Goal: Communication & Community: Answer question/provide support

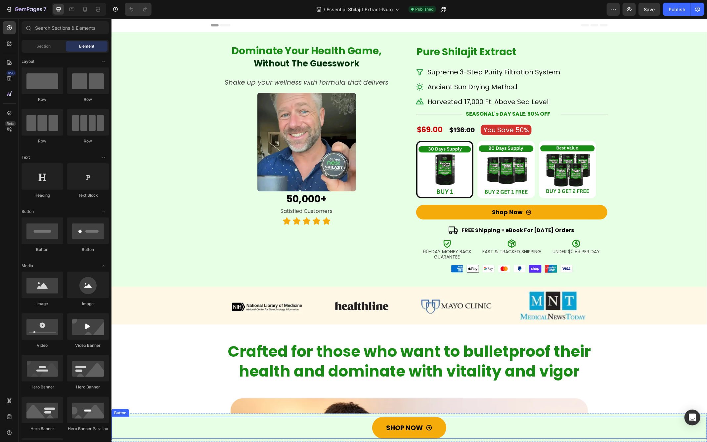
radio input "false"
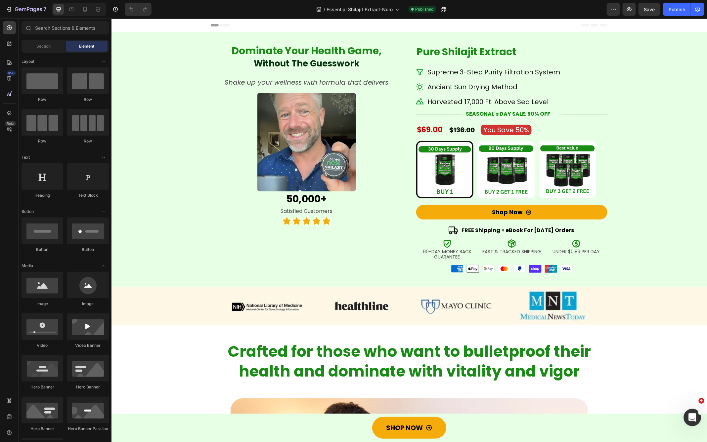
click at [695, 419] on icon "Open Intercom Messenger" at bounding box center [691, 417] width 11 height 11
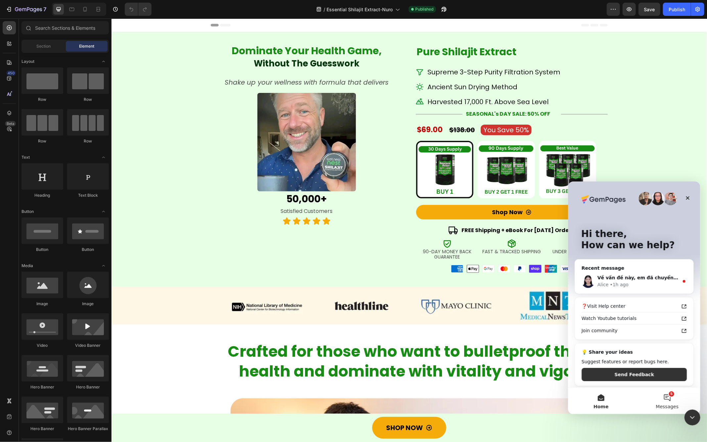
click at [663, 404] on span "Messages" at bounding box center [667, 406] width 23 height 5
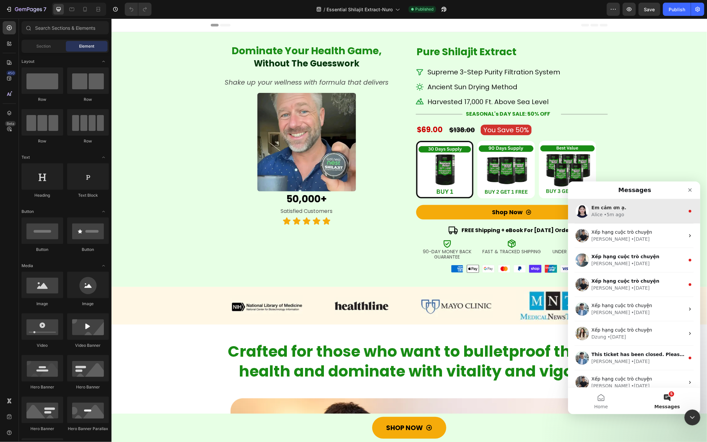
click at [651, 215] on div "Alice • 5m ago" at bounding box center [637, 214] width 93 height 7
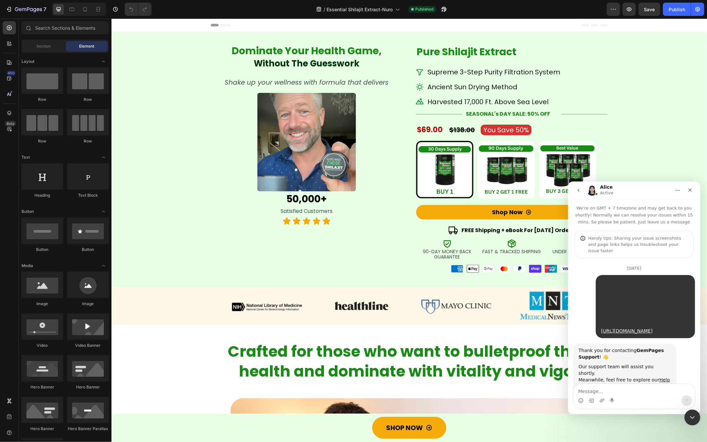
scroll to position [75, 0]
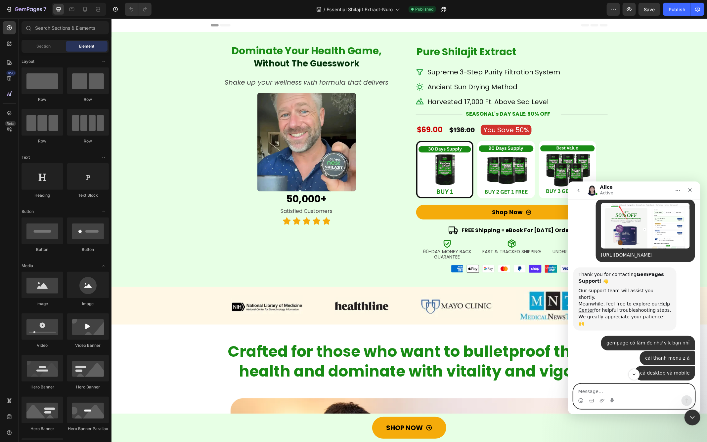
click at [615, 391] on textarea "Message…" at bounding box center [633, 389] width 121 height 11
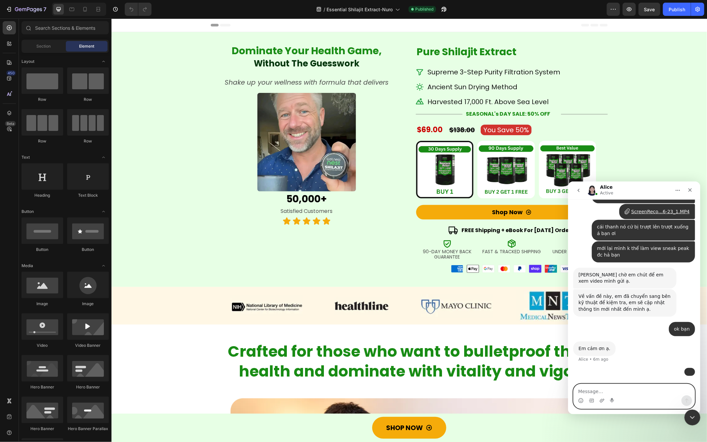
scroll to position [6219, 0]
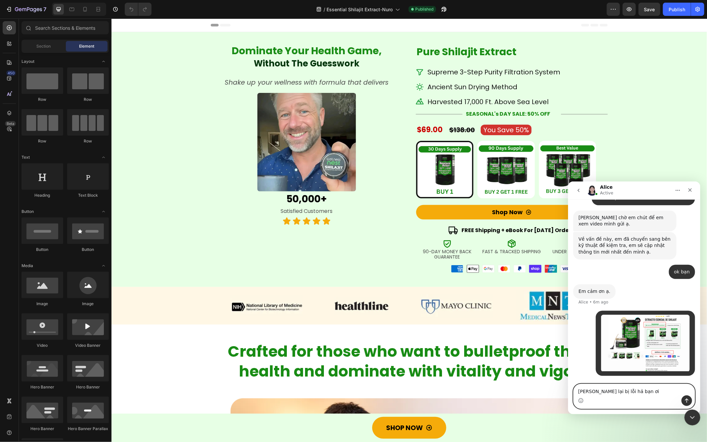
type textarea "[PERSON_NAME] lại bị lỗi hả bạn ơi"
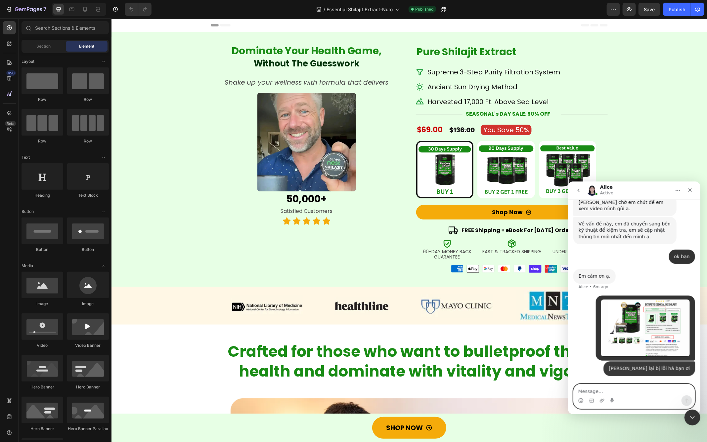
scroll to position [6234, 0]
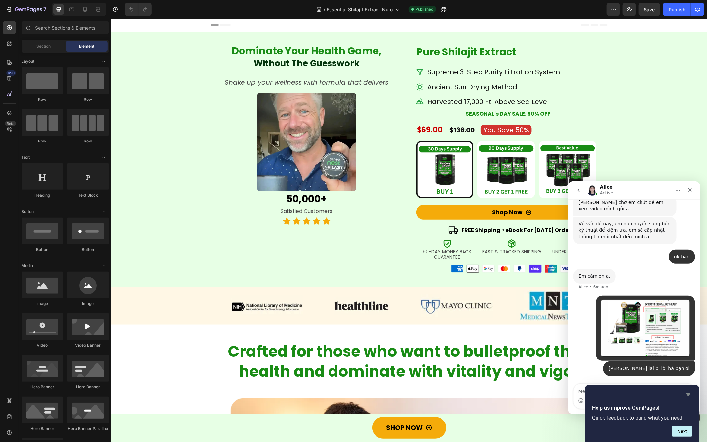
click at [691, 396] on icon "Hide survey" at bounding box center [689, 395] width 8 height 8
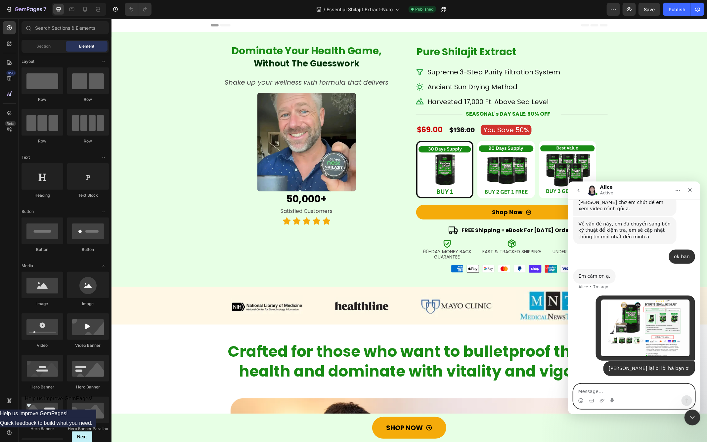
click at [609, 389] on textarea "Message…" at bounding box center [633, 389] width 121 height 11
type textarea "[URL][DOMAIN_NAME]"
drag, startPoint x: 686, startPoint y: 398, endPoint x: 639, endPoint y: 329, distance: 83.9
click at [686, 398] on icon "Send a message…" at bounding box center [686, 400] width 5 height 5
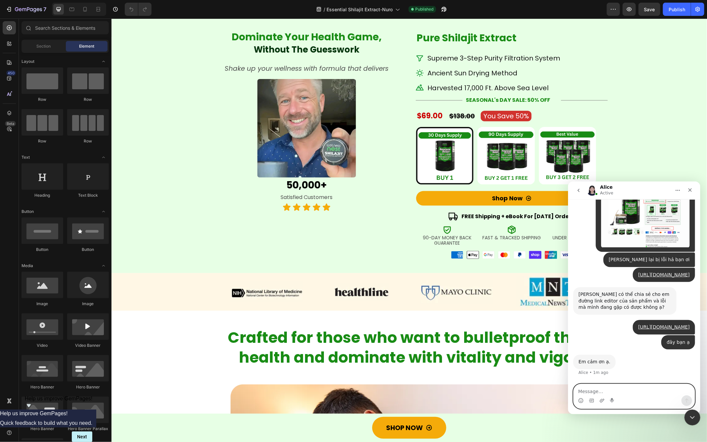
scroll to position [6356, 0]
click at [647, 324] on link "[URL][DOMAIN_NAME]" at bounding box center [664, 326] width 52 height 5
click at [389, 225] on div "Dominate Your Health Game , Heading Dominate Your Health Game , Heading Without…" at bounding box center [306, 141] width 192 height 247
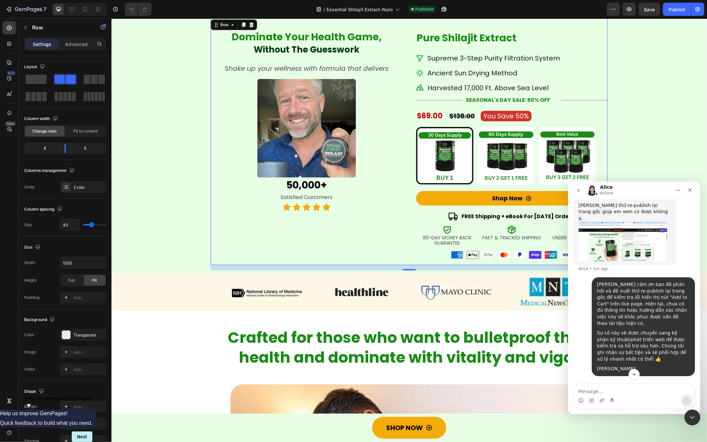
scroll to position [7007, 0]
click at [634, 128] on li "Dup page: [URL][DOMAIN_NAME][DOMAIN_NAME]" at bounding box center [627, 122] width 88 height 12
click at [624, 135] on link "[URL][DOMAIN_NAME]" at bounding box center [633, 132] width 52 height 5
click at [398, 11] on icon at bounding box center [397, 9] width 7 height 7
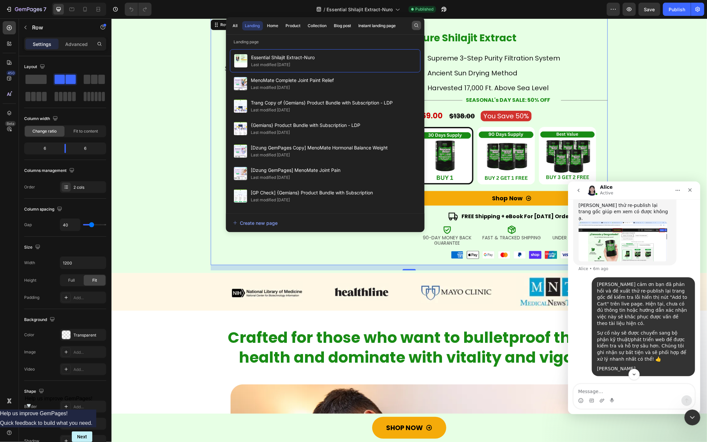
click at [417, 24] on icon "button" at bounding box center [417, 25] width 4 height 4
click at [263, 39] on p "Landing page" at bounding box center [325, 42] width 199 height 7
click at [413, 26] on button "button" at bounding box center [416, 25] width 9 height 9
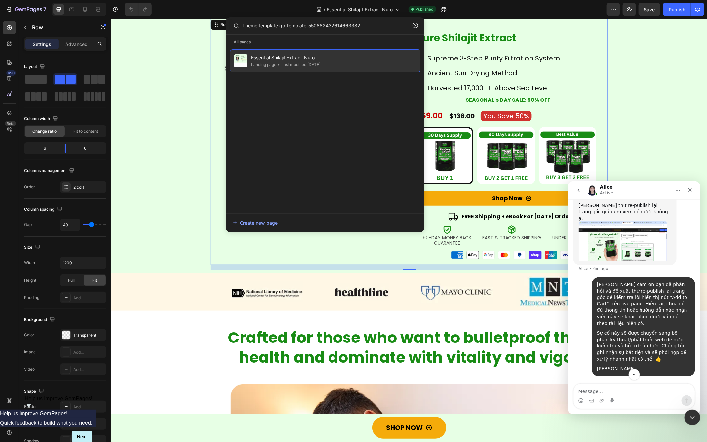
type input "Theme template gp-template-550882432614663382"
click at [306, 58] on span "Essential Shilajit Extract-Nuro" at bounding box center [285, 58] width 69 height 8
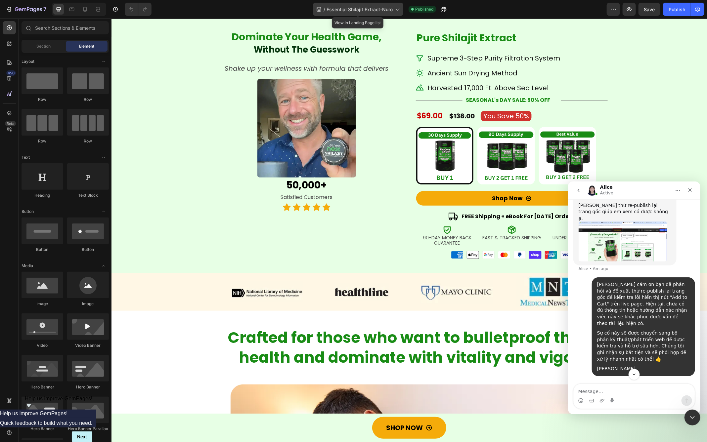
click at [398, 13] on div "/ Essential Shilajit Extract-Nuro" at bounding box center [358, 9] width 90 height 13
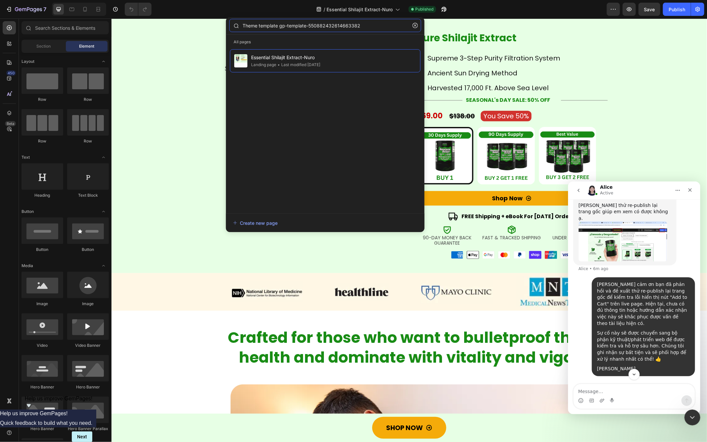
scroll to position [6990, 0]
click at [416, 27] on icon "button" at bounding box center [415, 25] width 5 height 5
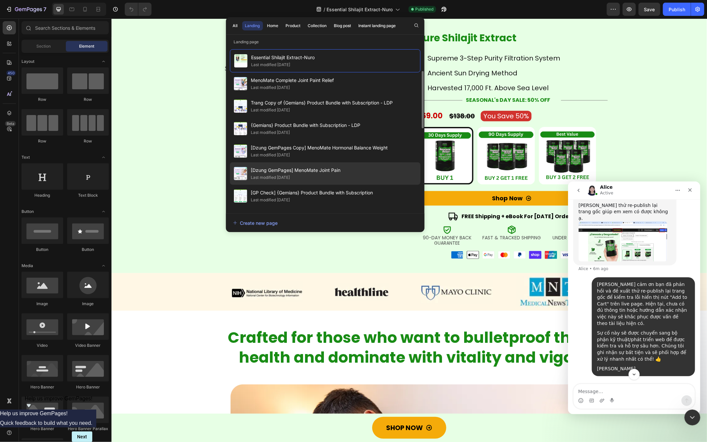
scroll to position [41, 0]
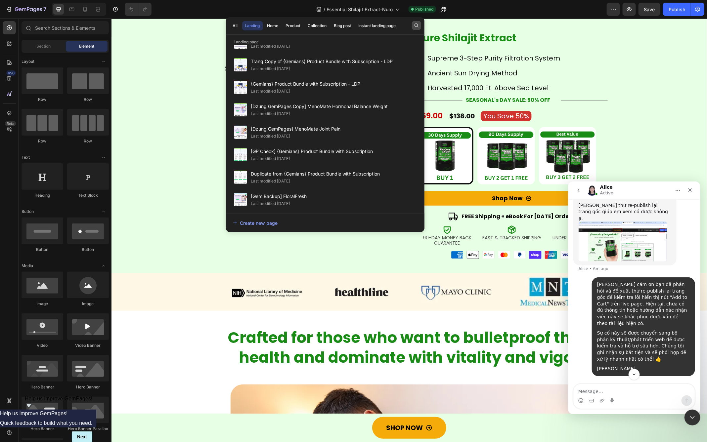
click at [415, 26] on icon "button" at bounding box center [416, 25] width 5 height 5
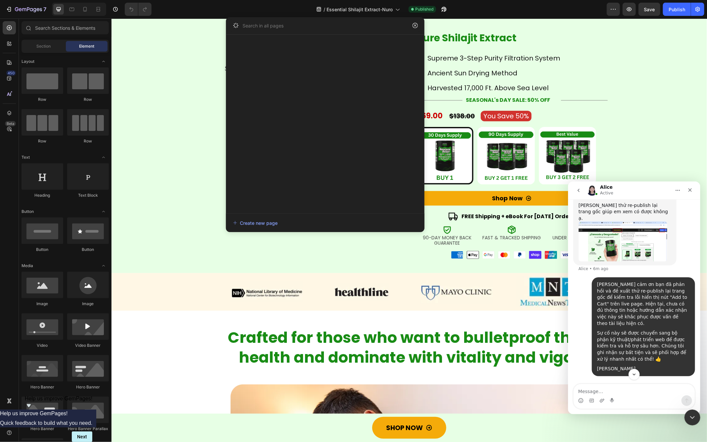
scroll to position [0, 0]
click at [263, 27] on input "text" at bounding box center [325, 25] width 192 height 13
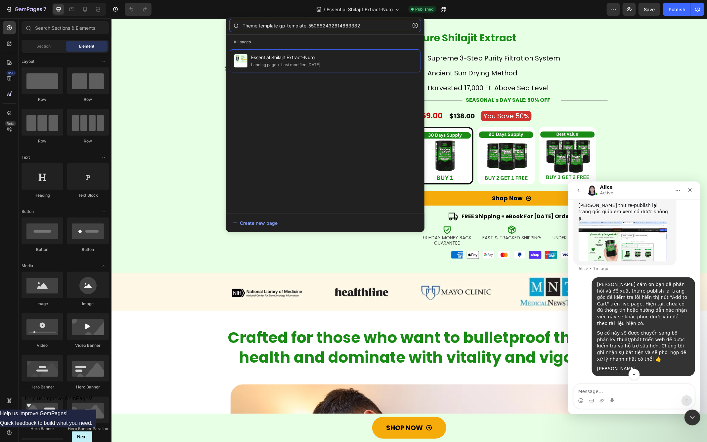
click at [356, 26] on input "Theme template gp-template-550882432614663382" at bounding box center [325, 25] width 192 height 13
click at [310, 26] on input "Theme template gp-template-550882432614663382" at bounding box center [325, 25] width 192 height 13
type input "550882432614663382"
click at [273, 26] on input "550882432614663382" at bounding box center [325, 25] width 192 height 13
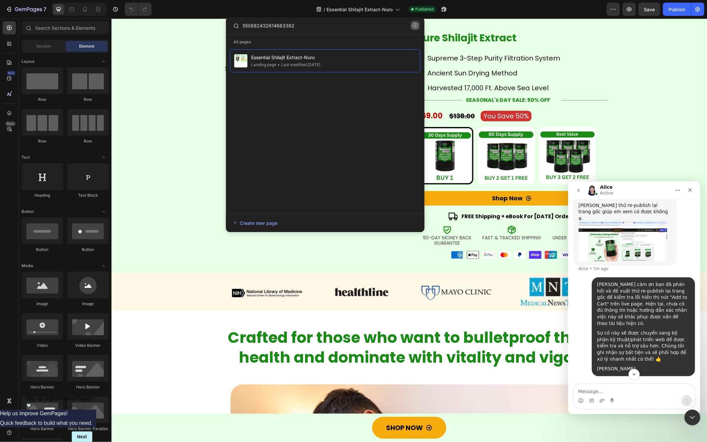
click at [417, 27] on icon "button" at bounding box center [415, 25] width 5 height 5
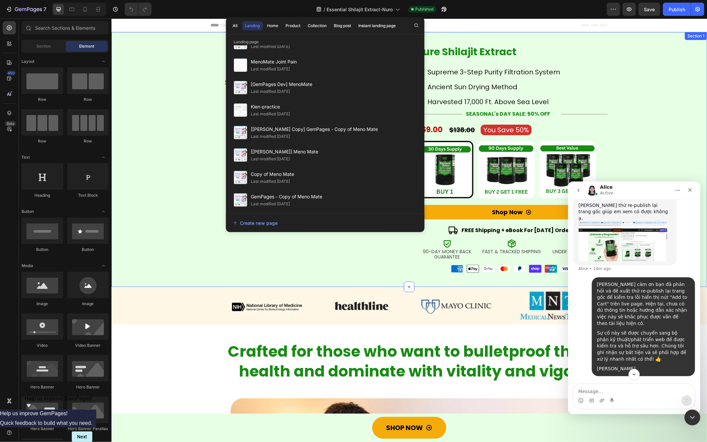
click at [642, 113] on div "Dominate Your Health Game , Heading Dominate Your Health Game , Heading Without…" at bounding box center [409, 158] width 596 height 252
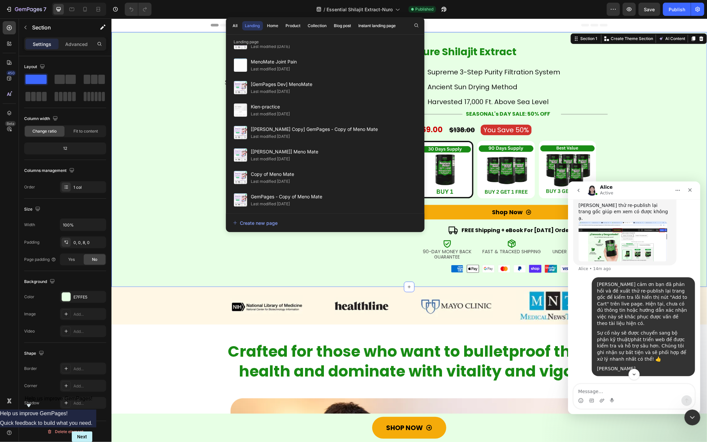
click at [168, 111] on div "Dominate Your Health Game , Heading Dominate Your Health Game , Heading Without…" at bounding box center [409, 158] width 596 height 252
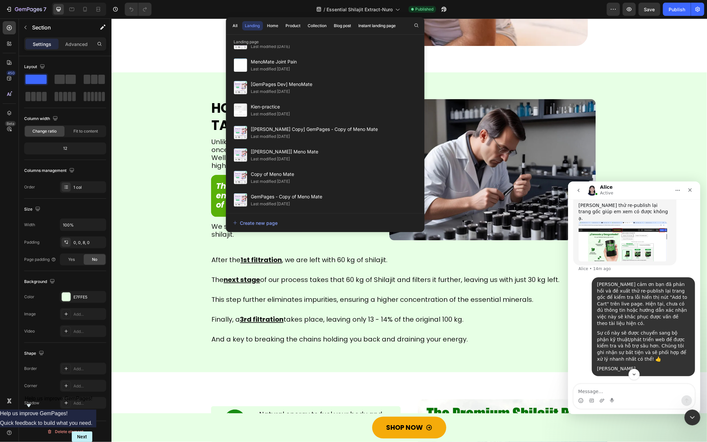
scroll to position [523, 0]
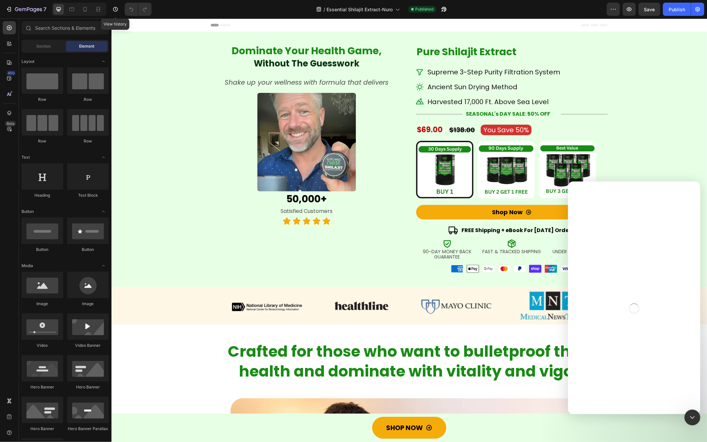
radio input "false"
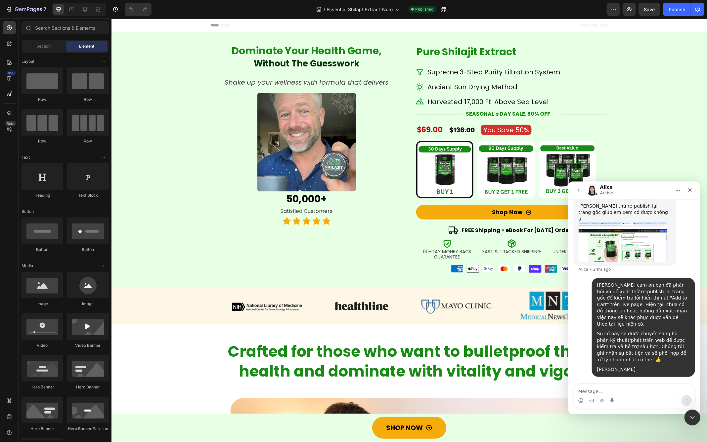
scroll to position [7193, 0]
click at [398, 8] on icon at bounding box center [397, 9] width 7 height 7
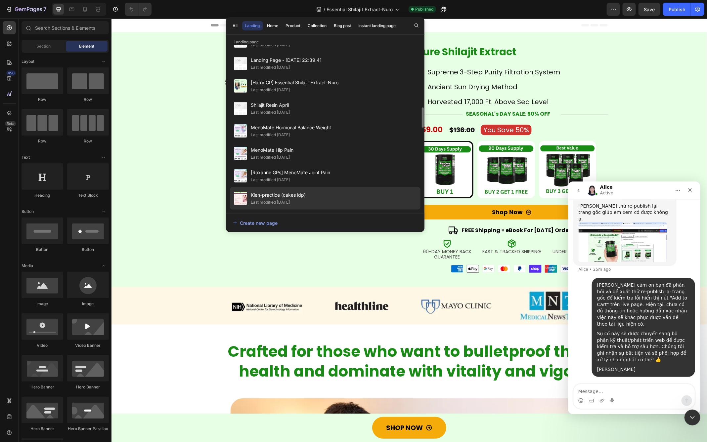
scroll to position [516, 0]
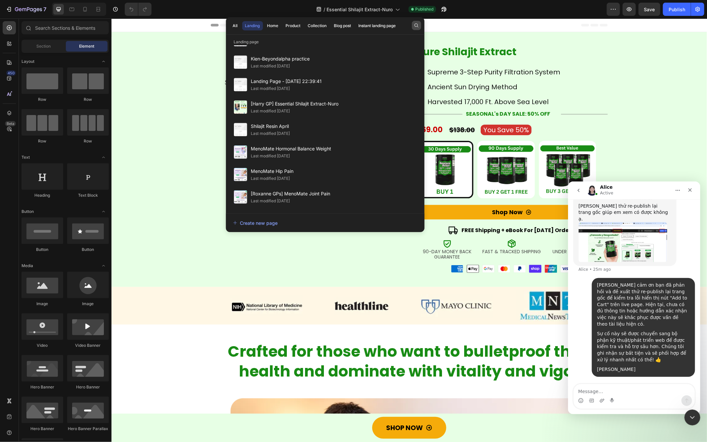
click at [415, 28] on icon "button" at bounding box center [416, 25] width 5 height 5
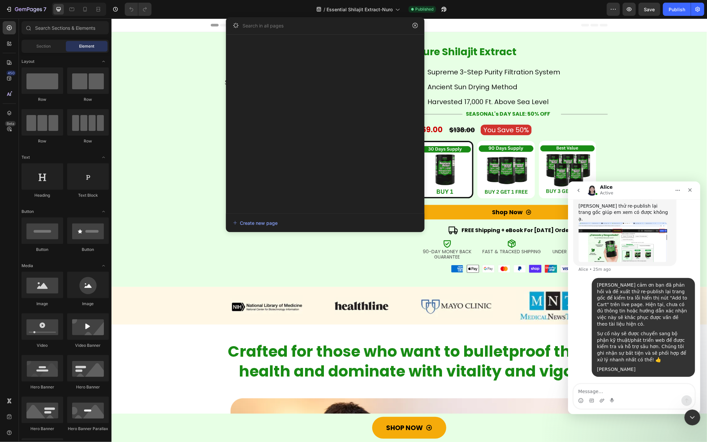
scroll to position [0, 0]
type input "s"
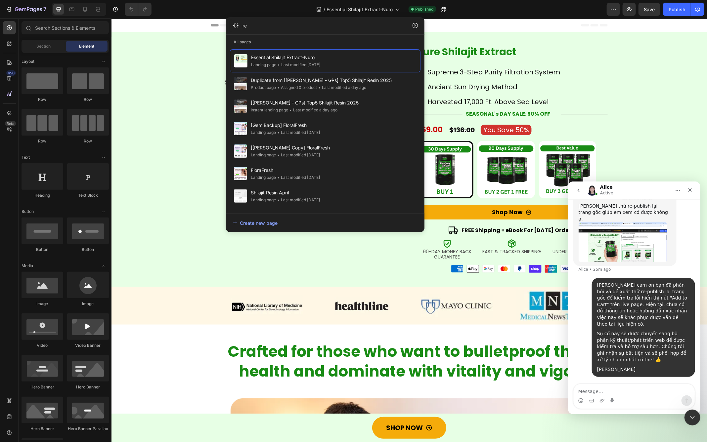
type input "r"
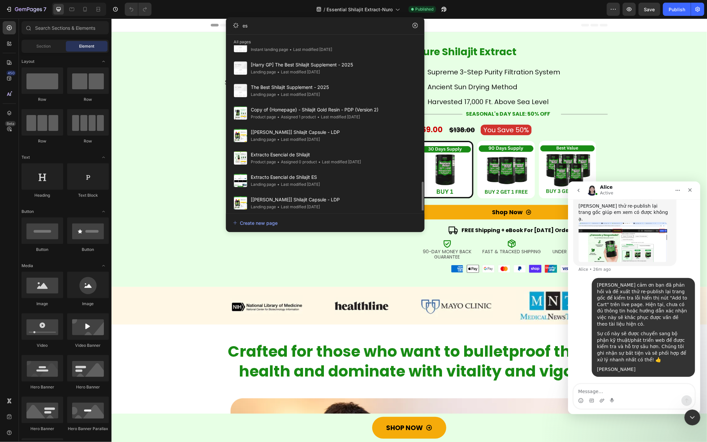
scroll to position [738, 0]
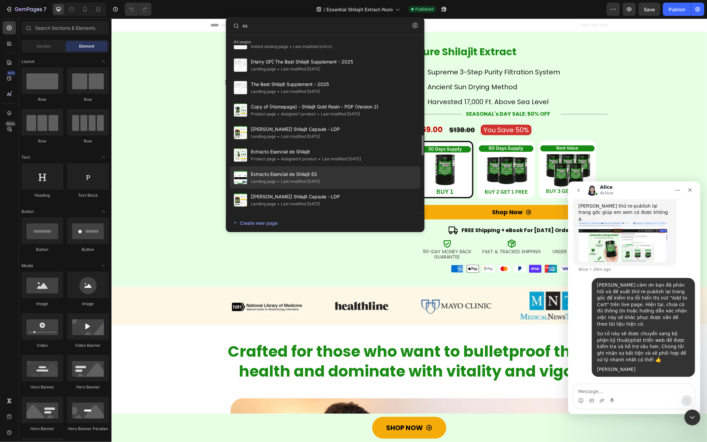
type input "es"
click at [305, 174] on span "Extracto Esencial de Shilajit ES" at bounding box center [285, 174] width 69 height 8
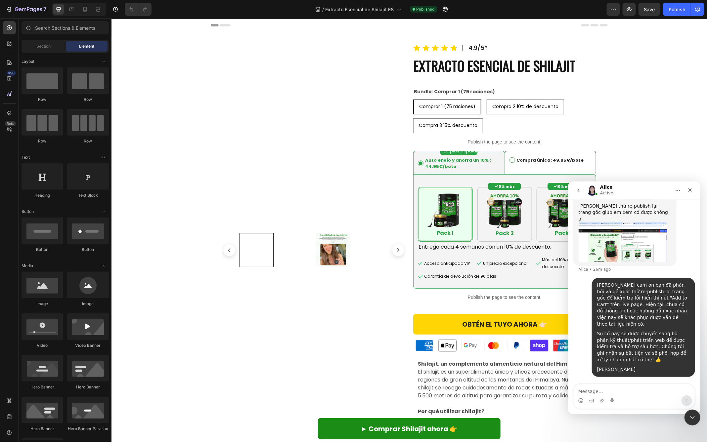
scroll to position [7193, 0]
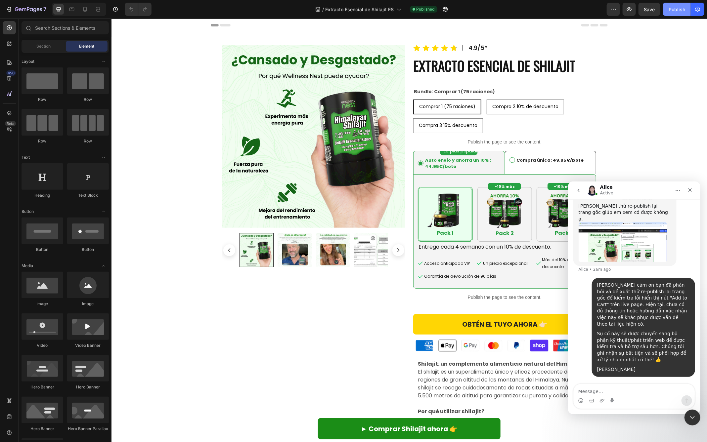
click at [680, 13] on button "Publish" at bounding box center [677, 9] width 28 height 13
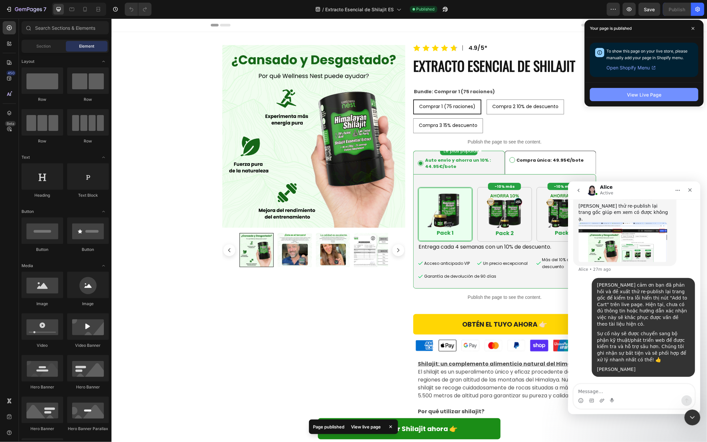
click at [647, 96] on div "View Live Page" at bounding box center [644, 94] width 34 height 7
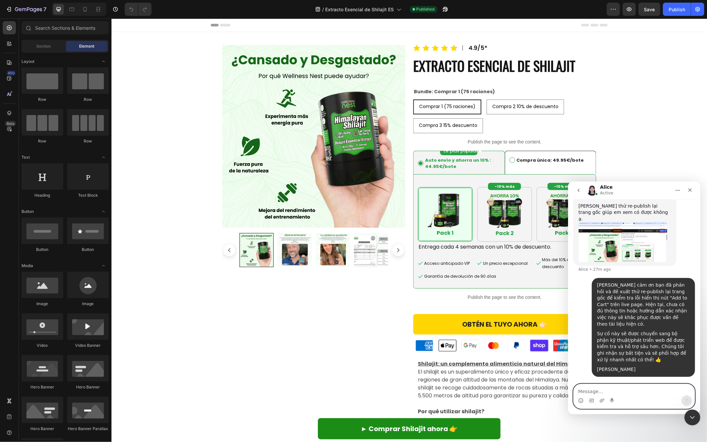
click at [588, 388] on textarea "Message…" at bounding box center [633, 389] width 121 height 11
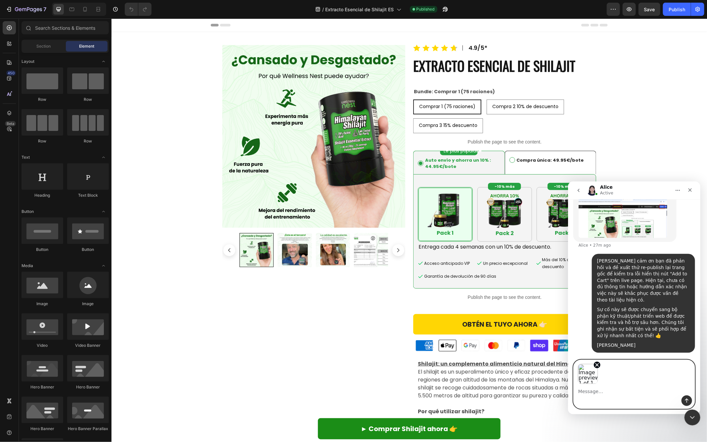
scroll to position [7217, 0]
type textarea "Vẫn bị bạn ạ"
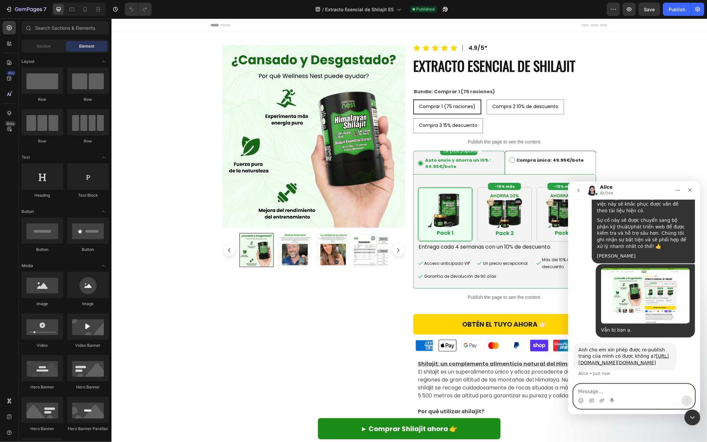
scroll to position [7319, 0]
click at [606, 391] on textarea "Message…" at bounding box center [633, 389] width 121 height 11
type textarea "được e, vừa thử public lại rôi f"
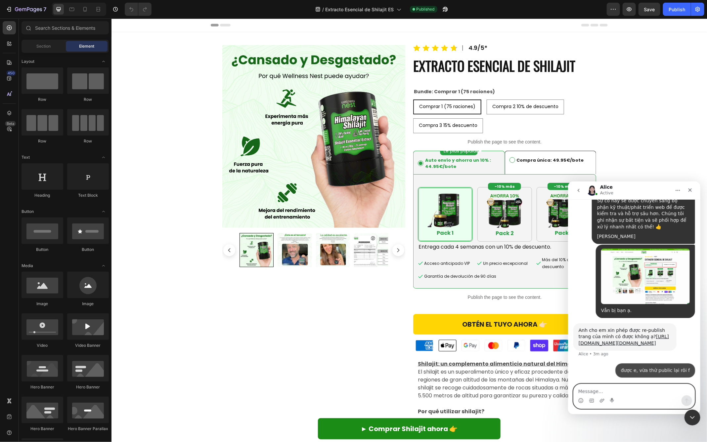
scroll to position [7339, 0]
type textarea "v"
type textarea "nó mới fix được cái nut Add to card thôi"
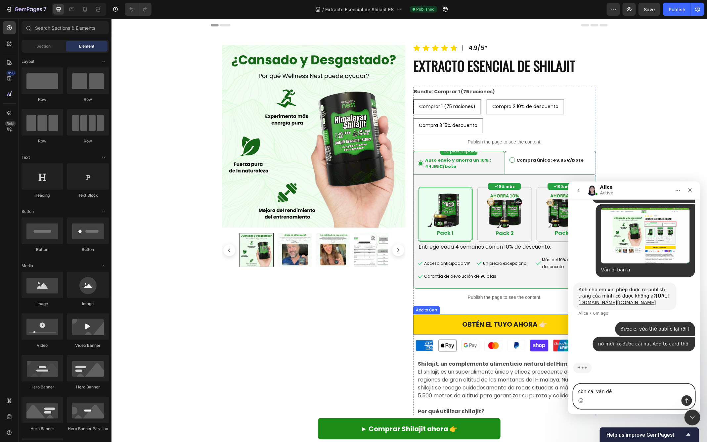
scroll to position [7379, 0]
type textarea "còn cái lloix bị che chữ bên trên kia nữa"
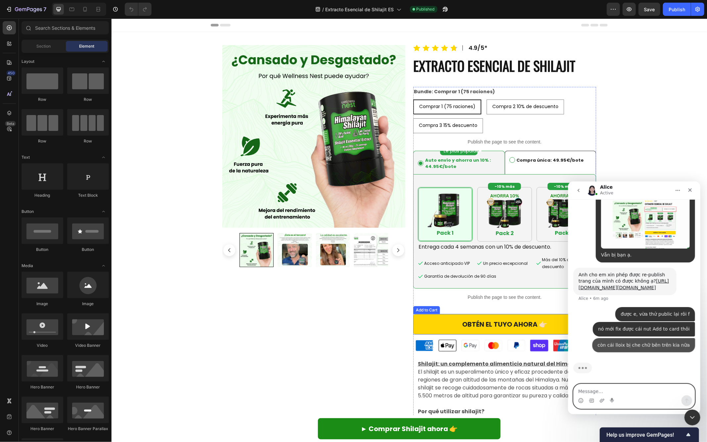
scroll to position [7394, 0]
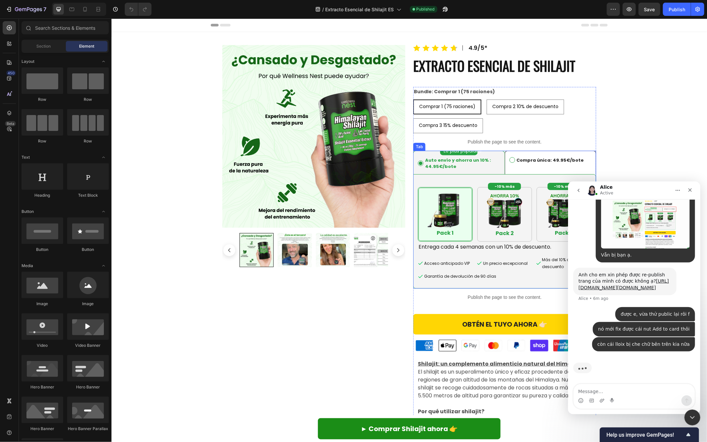
click at [497, 153] on li "Auto envío y ahorra un 10% : 44.95€/bote" at bounding box center [459, 162] width 92 height 23
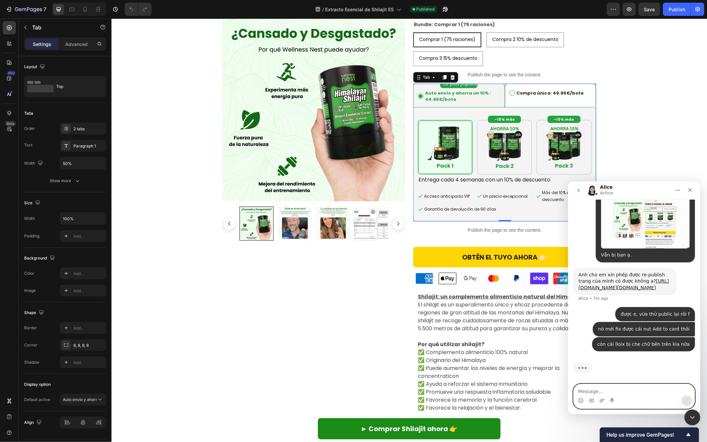
click at [591, 392] on textarea "Message…" at bounding box center [633, 389] width 121 height 11
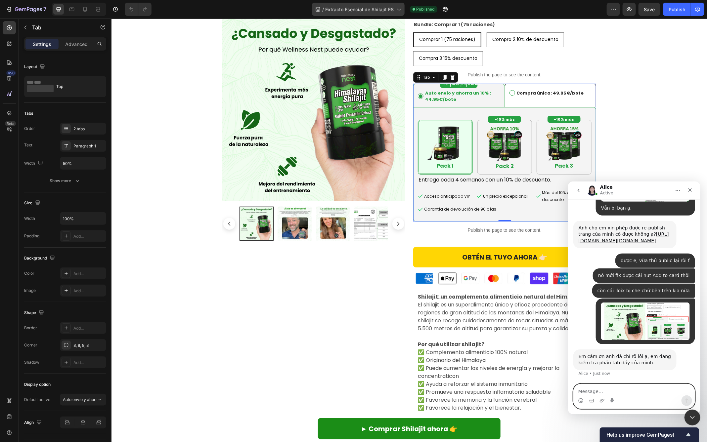
scroll to position [7441, 0]
click at [606, 390] on textarea "Message…" at bounding box center [633, 389] width 121 height 11
type textarea "okiie e"
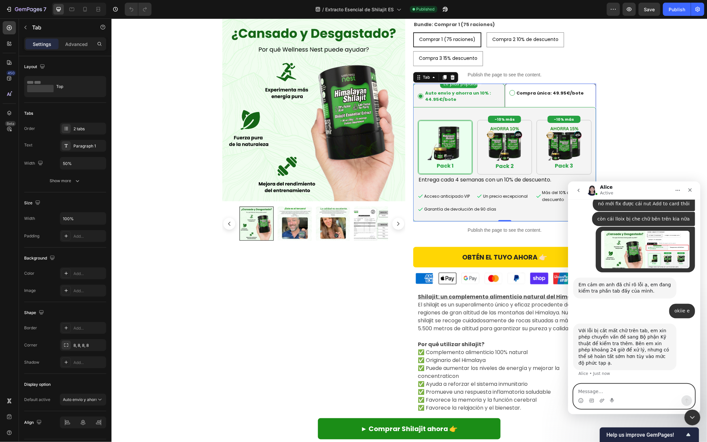
scroll to position [7507, 0]
click at [603, 391] on textarea "Message…" at bounding box center [633, 389] width 121 height 11
type textarea "okii giúp bên anh nhé"
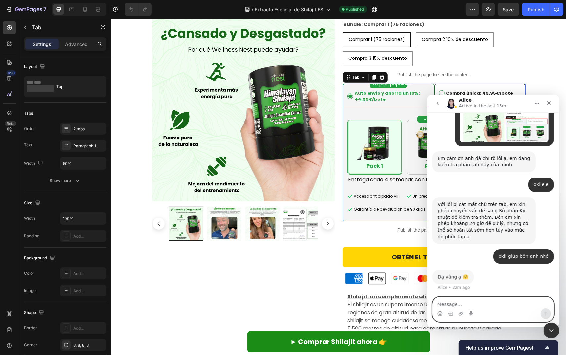
scroll to position [7546, 0]
click at [468, 301] on textarea "Message…" at bounding box center [492, 302] width 121 height 11
